Goal: Task Accomplishment & Management: Use online tool/utility

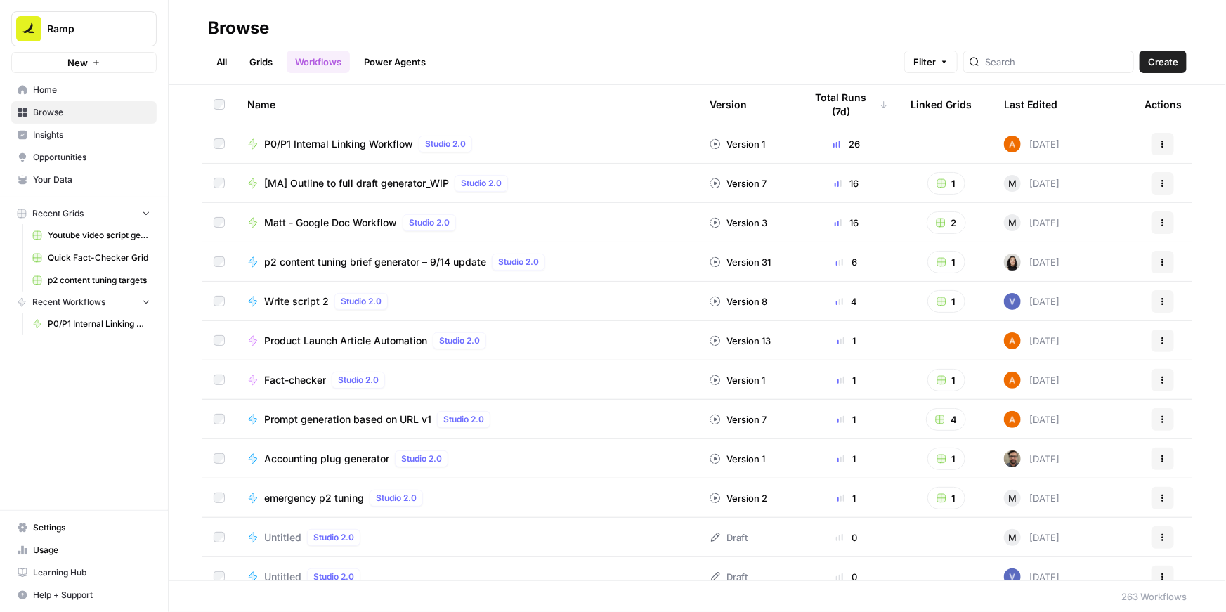
click at [336, 145] on span "P0/P1 Internal Linking Workflow" at bounding box center [338, 144] width 149 height 14
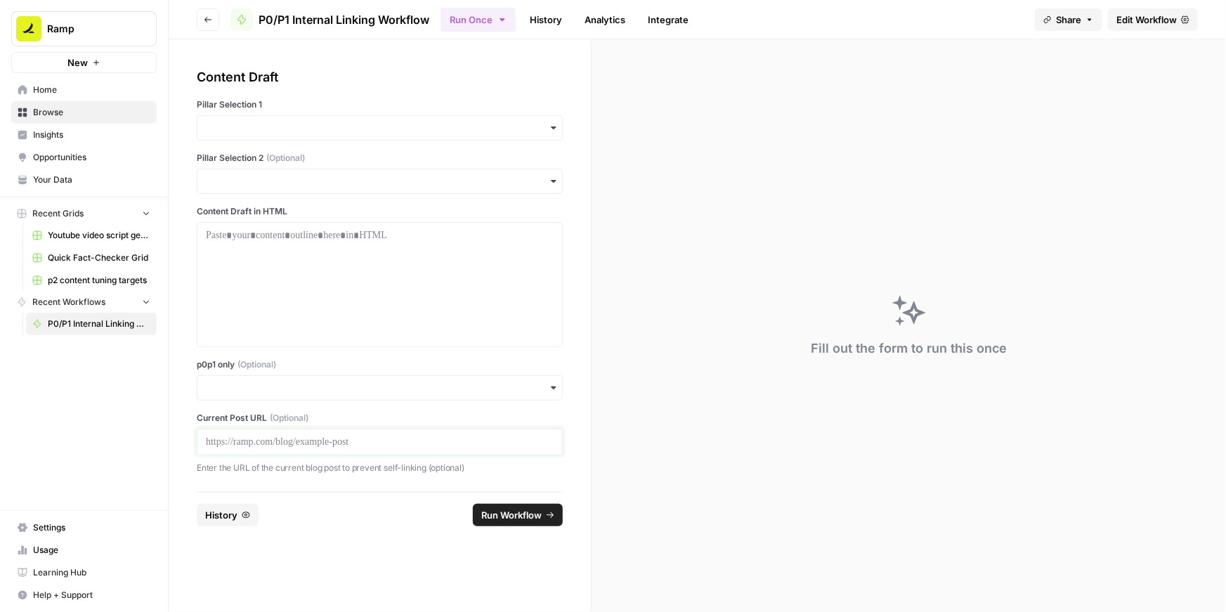
click at [321, 442] on p at bounding box center [380, 442] width 348 height 14
click at [319, 393] on input "p0p1 only (Optional)" at bounding box center [380, 388] width 348 height 14
click at [256, 427] on div "Yes" at bounding box center [379, 425] width 365 height 27
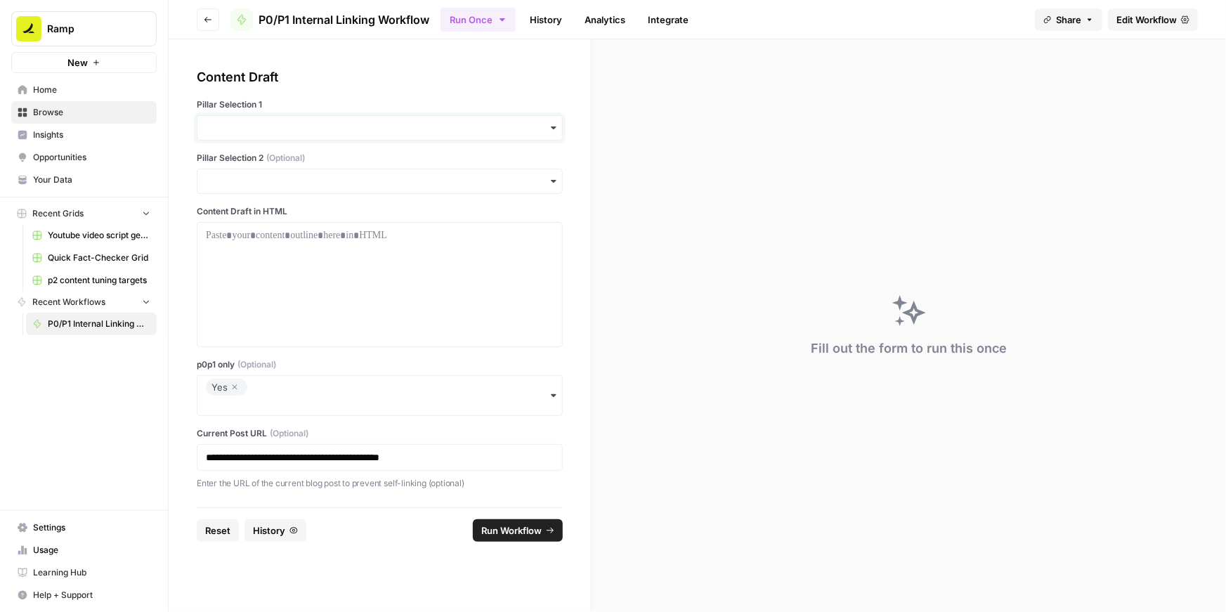
click at [269, 129] on input "Pillar Selection 1" at bounding box center [380, 128] width 348 height 14
click at [244, 215] on div "Accounting" at bounding box center [379, 219] width 365 height 27
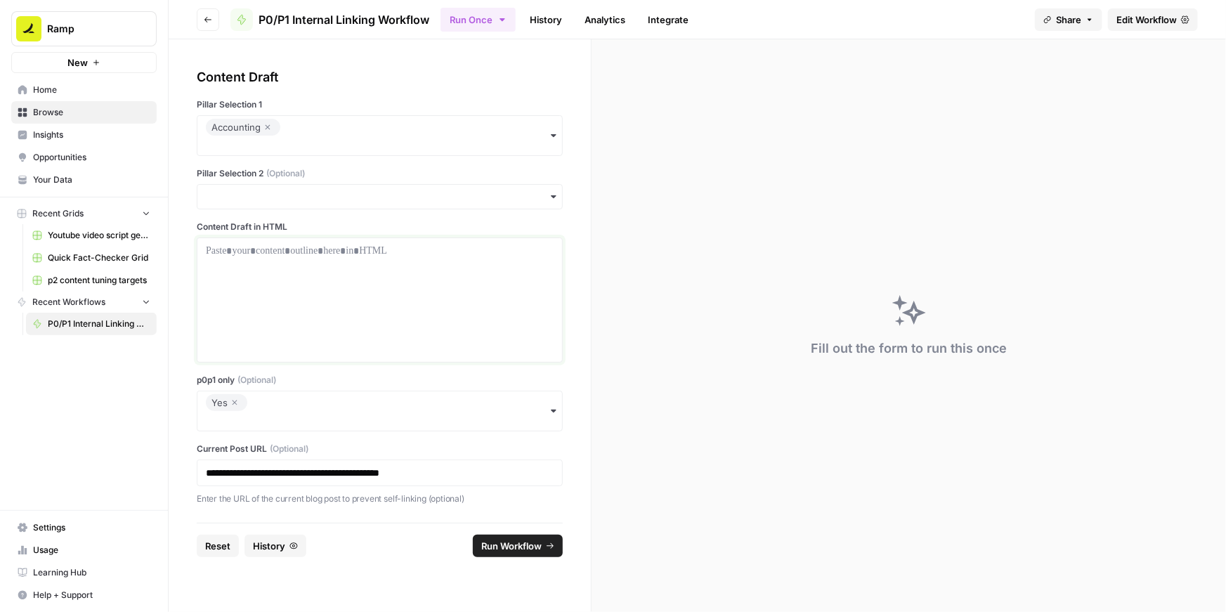
click at [259, 263] on div at bounding box center [380, 300] width 348 height 112
click at [337, 250] on p at bounding box center [380, 251] width 348 height 14
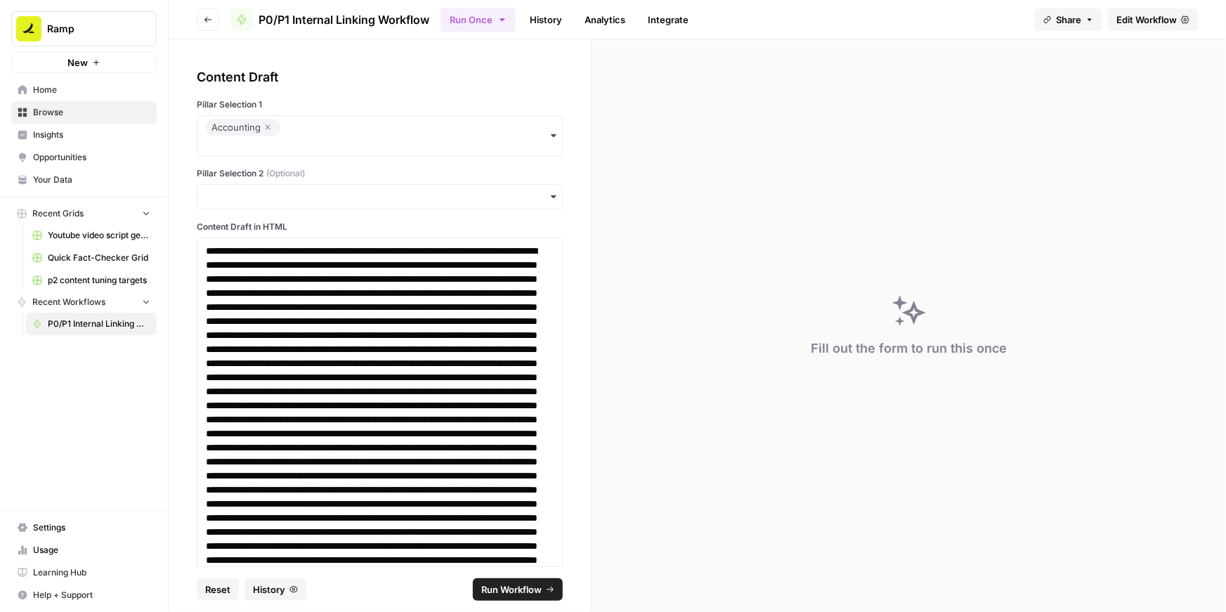
click at [519, 585] on span "Run Workflow" at bounding box center [511, 590] width 60 height 14
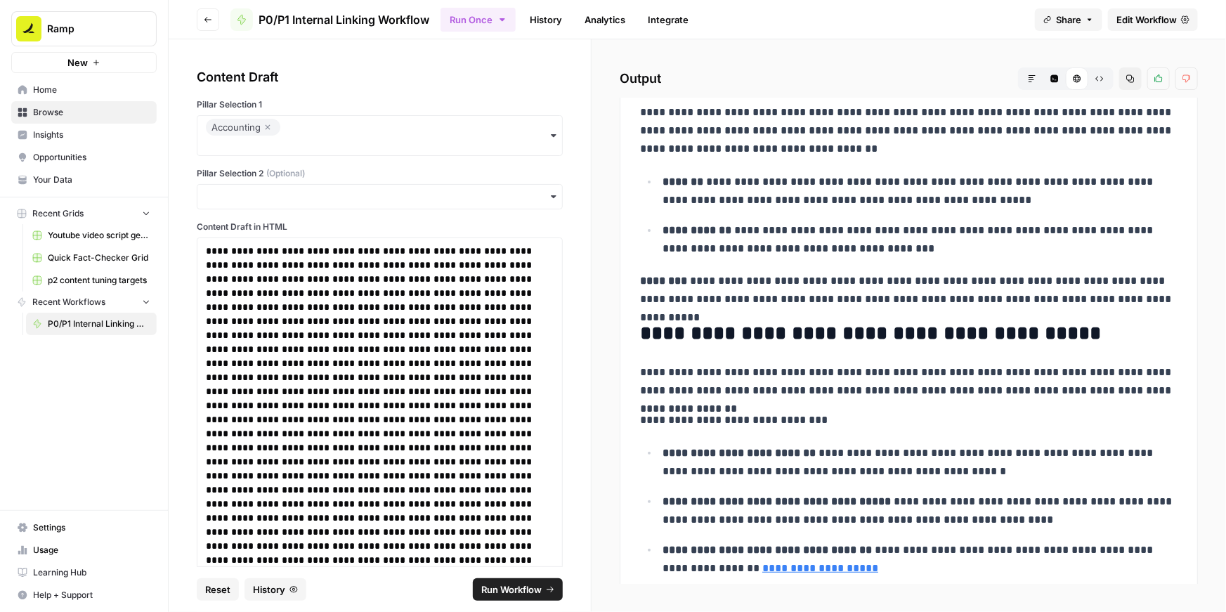
scroll to position [8329, 0]
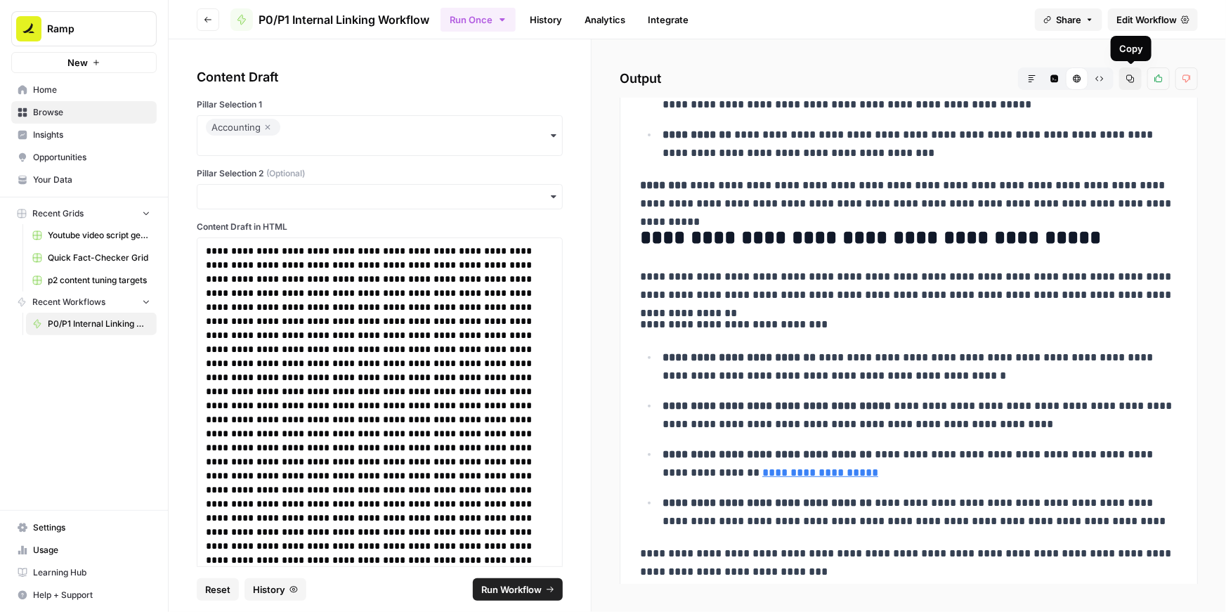
click at [1132, 80] on icon "button" at bounding box center [1130, 78] width 8 height 8
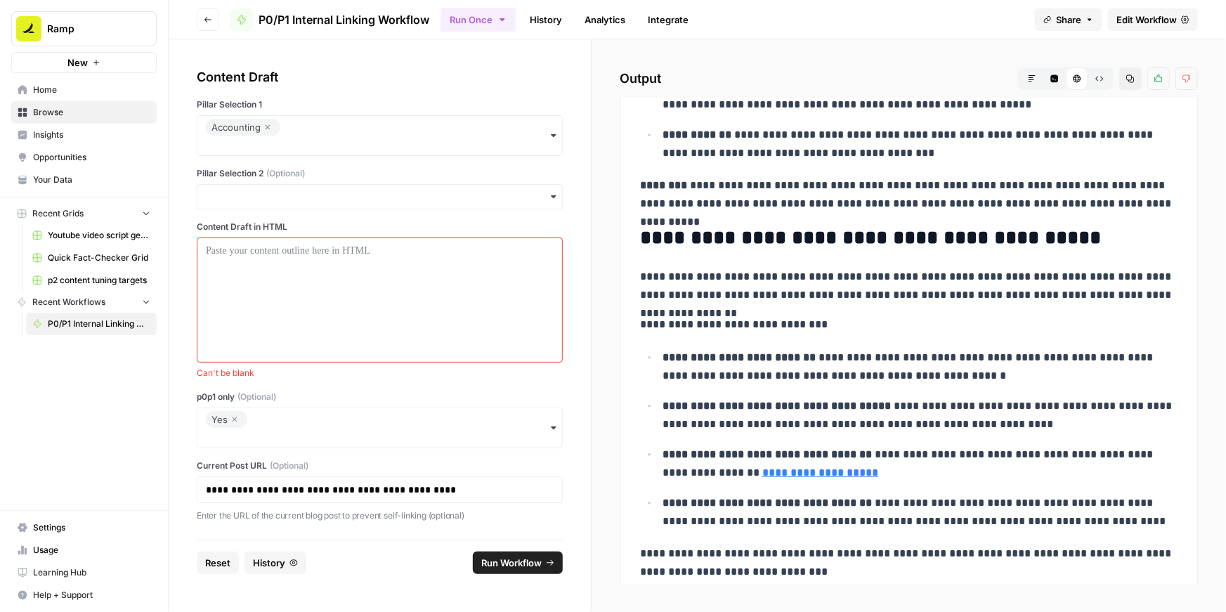
click at [239, 420] on div "Yes" at bounding box center [227, 419] width 30 height 17
click at [235, 419] on icon "button" at bounding box center [235, 419] width 5 height 5
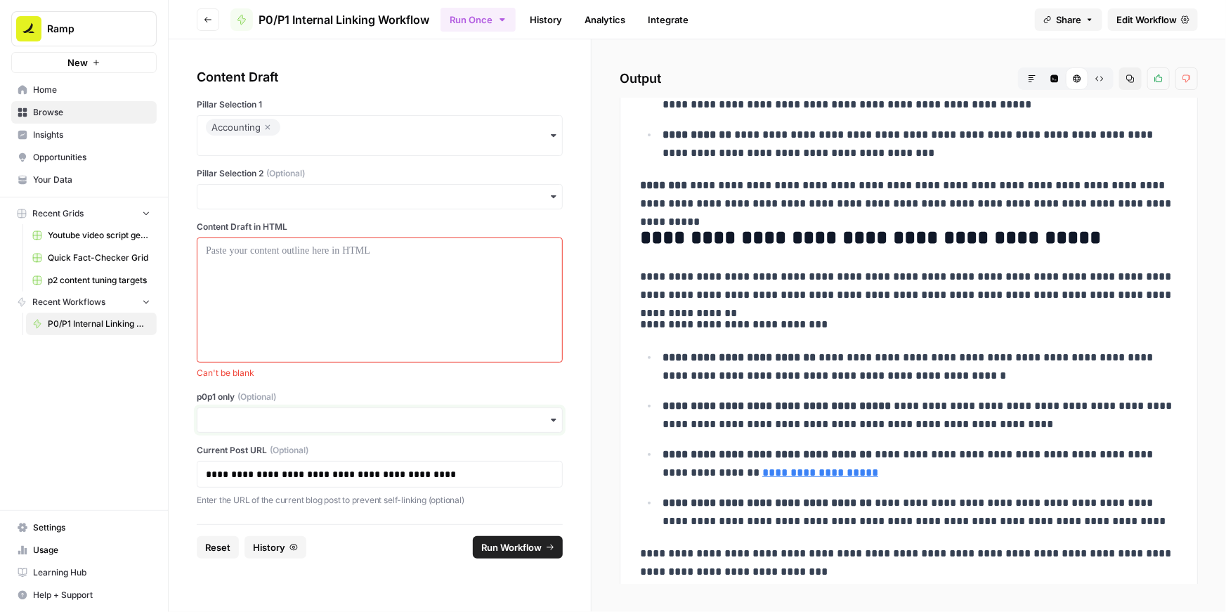
click at [235, 419] on input "p0p1 only (Optional)" at bounding box center [380, 420] width 348 height 14
click at [240, 412] on div "button" at bounding box center [380, 420] width 366 height 25
click at [294, 308] on div at bounding box center [380, 300] width 348 height 112
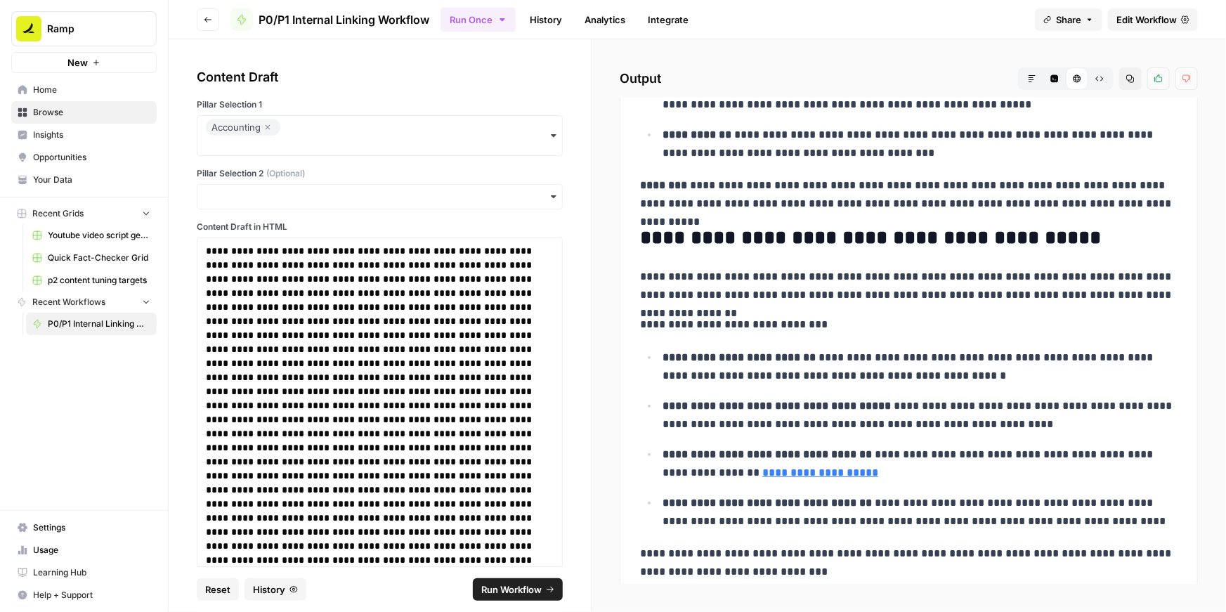
click at [521, 589] on span "Run Workflow" at bounding box center [511, 590] width 60 height 14
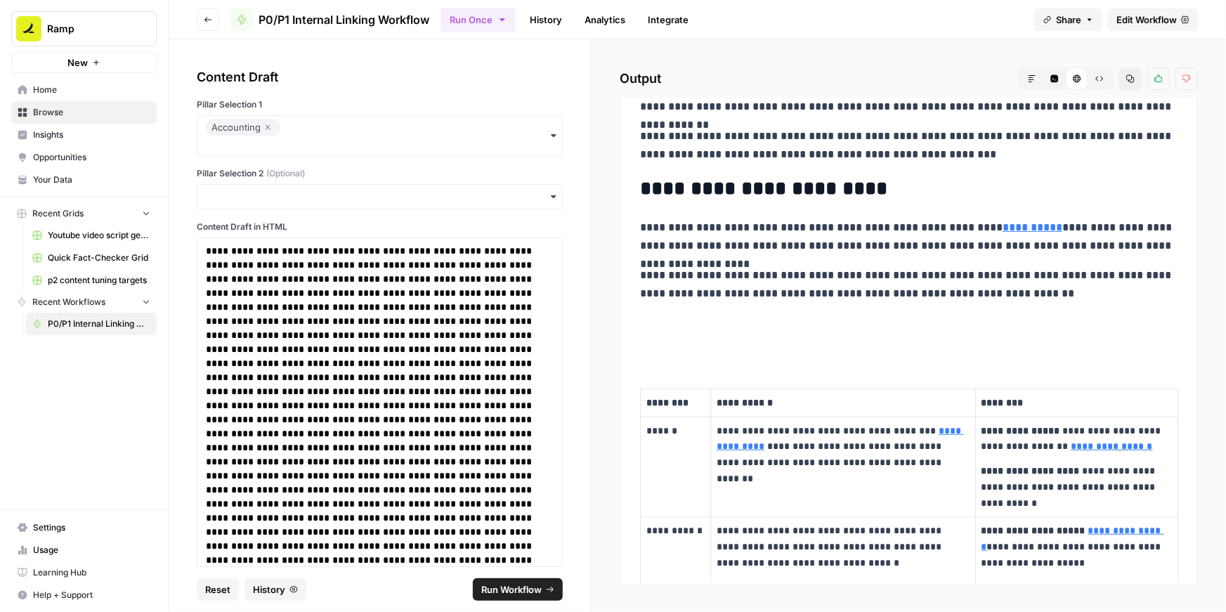
scroll to position [207, 0]
click at [1130, 79] on icon "button" at bounding box center [1130, 78] width 8 height 8
